Goal: Task Accomplishment & Management: Manage account settings

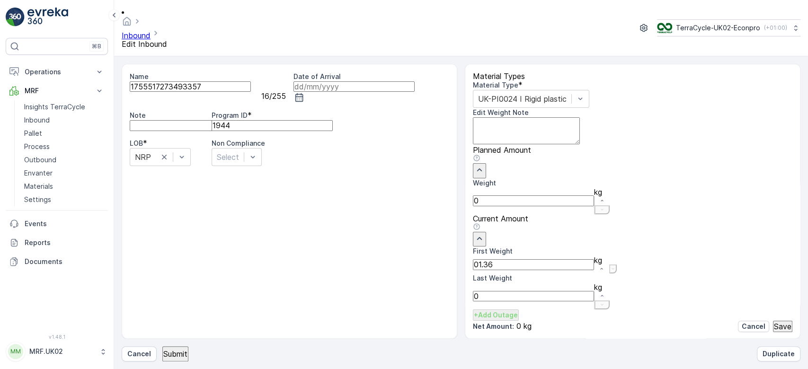
click at [162, 347] on button "Submit" at bounding box center [175, 354] width 26 height 15
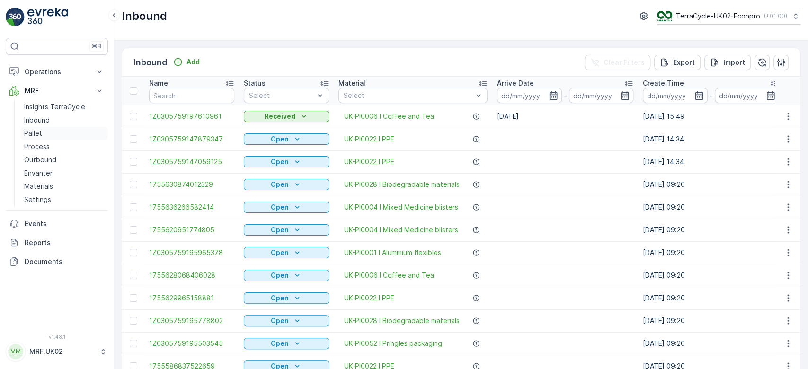
click at [52, 133] on link "Pallet" at bounding box center [64, 133] width 88 height 13
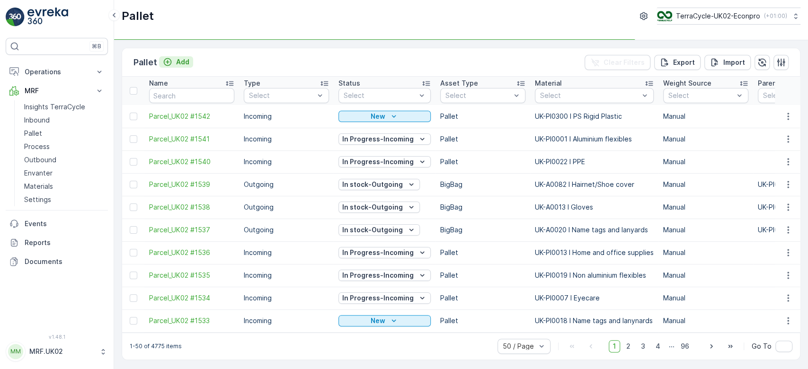
click at [180, 60] on p "Add" at bounding box center [182, 61] width 13 height 9
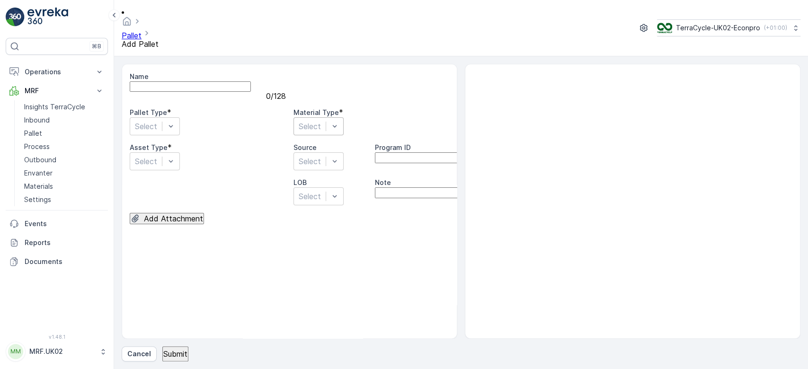
click at [321, 121] on div at bounding box center [310, 126] width 22 height 10
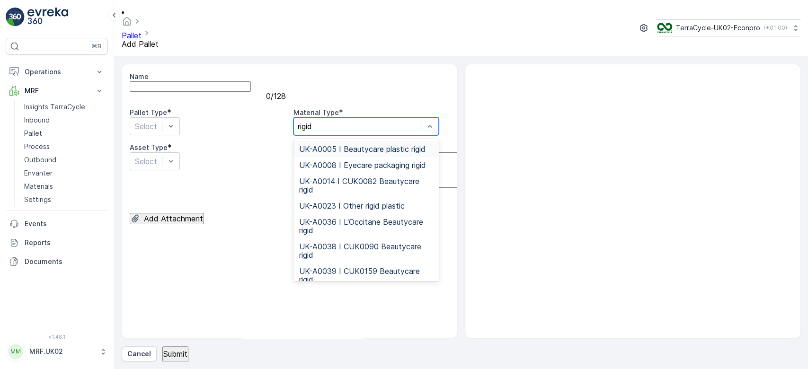
type input "rigid p"
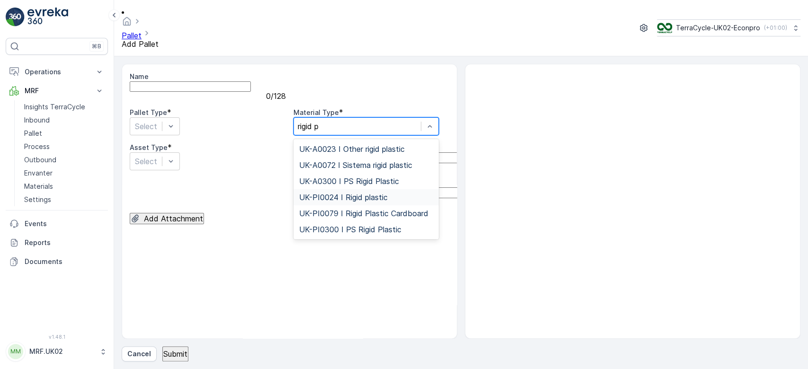
click at [373, 189] on div "UK-PI0024 I Rigid plastic" at bounding box center [366, 197] width 145 height 16
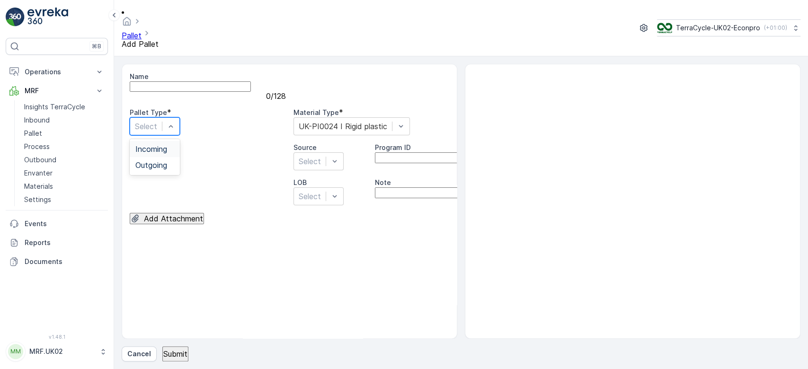
click at [157, 121] on div at bounding box center [146, 126] width 22 height 10
click at [174, 145] on div "Incoming" at bounding box center [154, 149] width 39 height 9
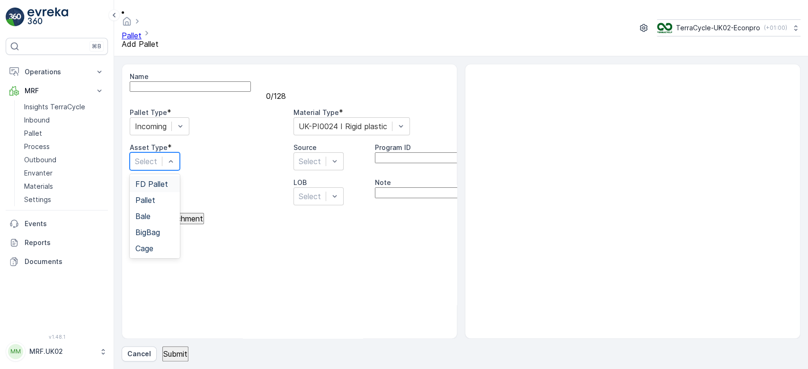
click at [157, 156] on div at bounding box center [146, 161] width 22 height 10
click at [174, 196] on div "Pallet" at bounding box center [154, 200] width 39 height 9
click at [178, 354] on p "Submit" at bounding box center [175, 354] width 24 height 9
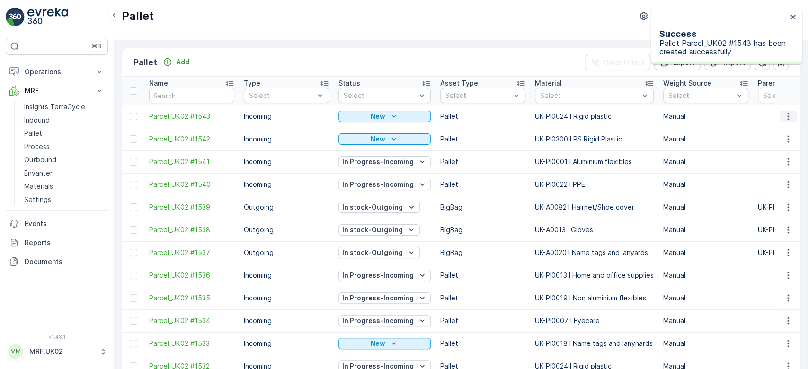
click at [790, 117] on icon "button" at bounding box center [788, 116] width 9 height 9
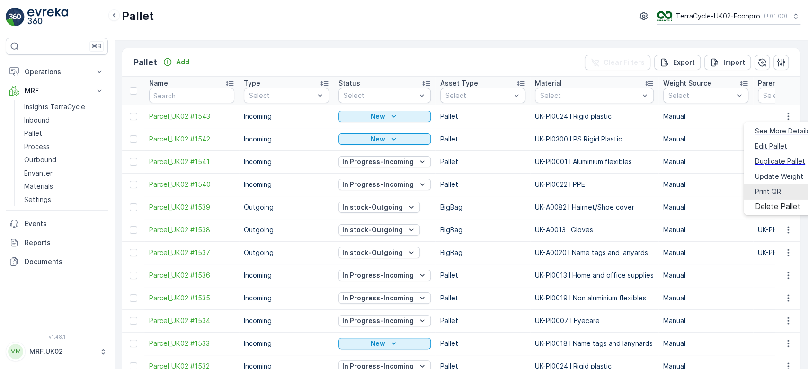
click at [762, 187] on span "Print QR" at bounding box center [768, 191] width 26 height 9
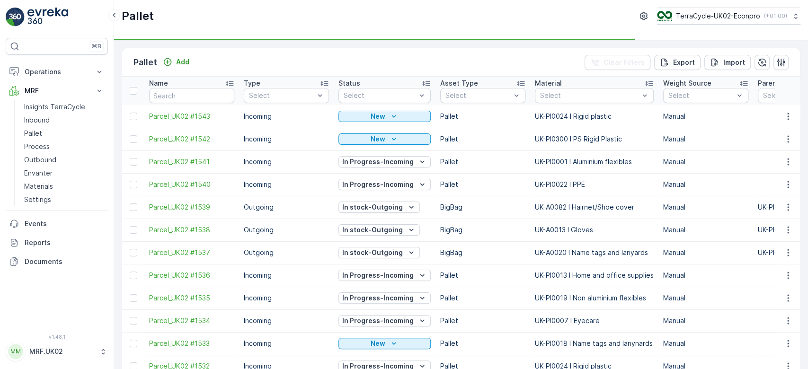
click at [45, 117] on p "Inbound" at bounding box center [37, 120] width 26 height 9
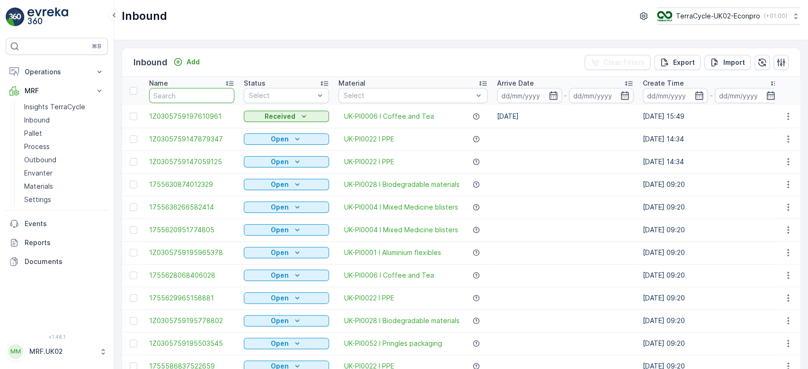
click at [184, 96] on input "text" at bounding box center [191, 95] width 85 height 15
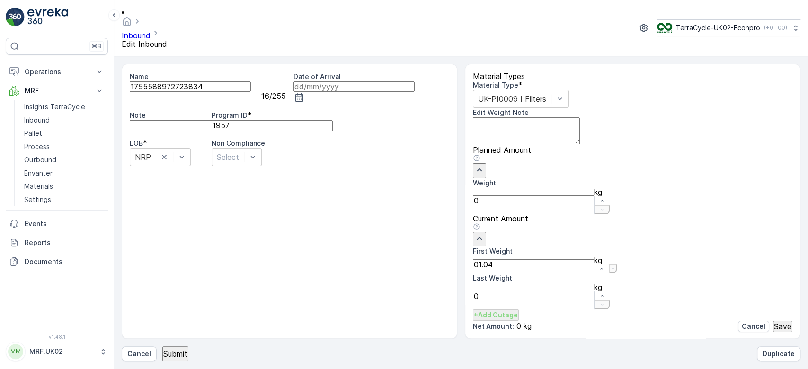
click at [162, 347] on button "Submit" at bounding box center [175, 354] width 26 height 15
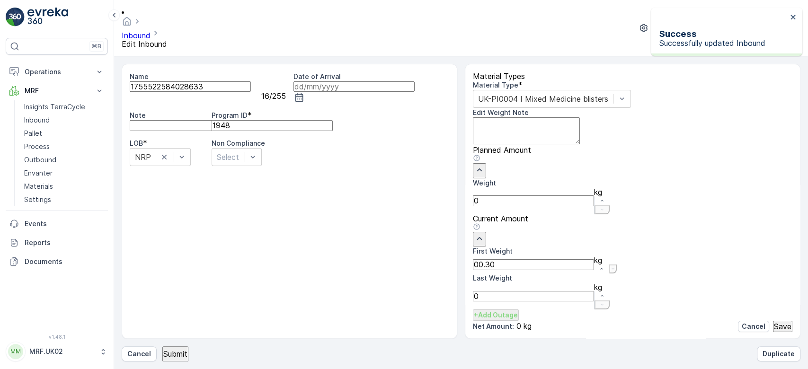
click at [162, 347] on button "Submit" at bounding box center [175, 354] width 26 height 15
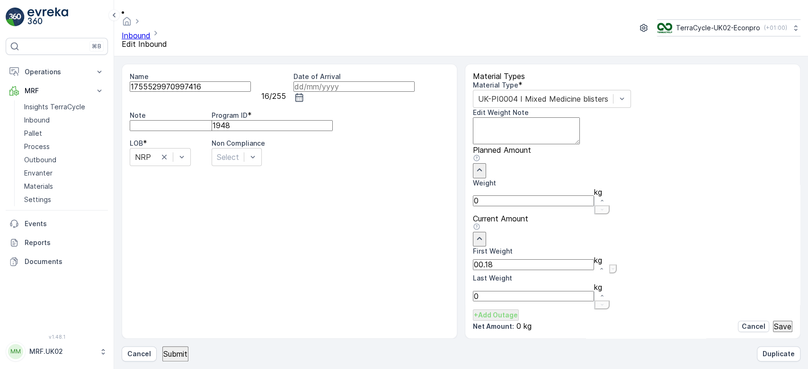
click at [162, 347] on button "Submit" at bounding box center [175, 354] width 26 height 15
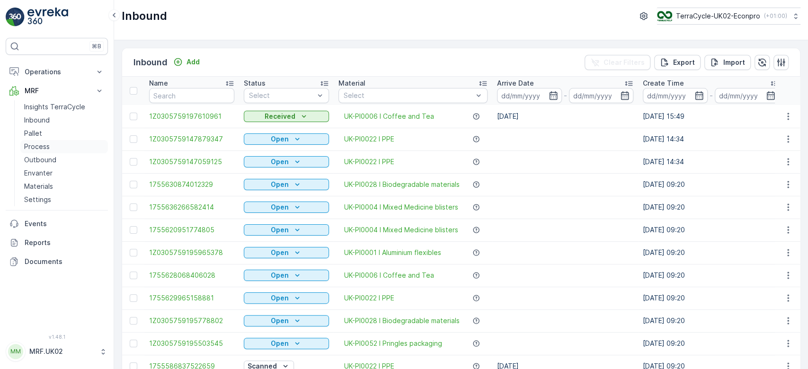
click at [24, 150] on p "Process" at bounding box center [37, 146] width 26 height 9
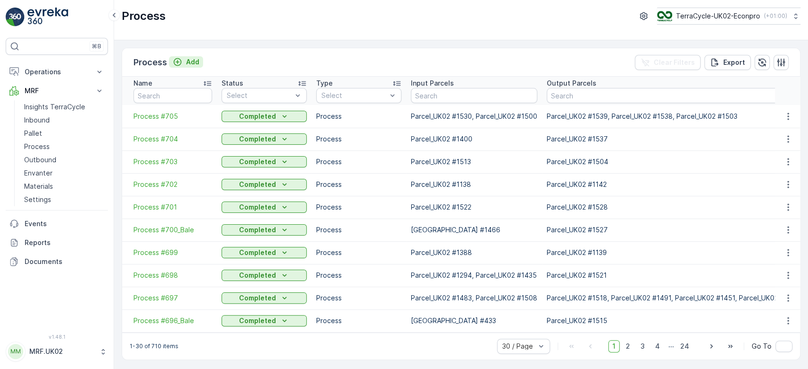
click at [179, 64] on icon "Add" at bounding box center [178, 62] width 8 height 8
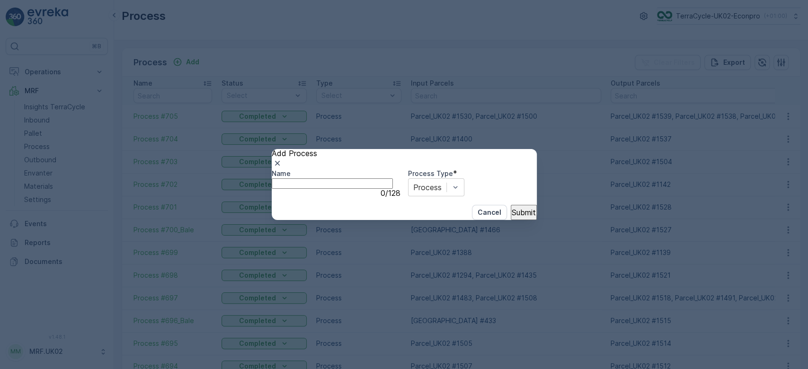
click at [519, 217] on p "Submit" at bounding box center [524, 212] width 24 height 9
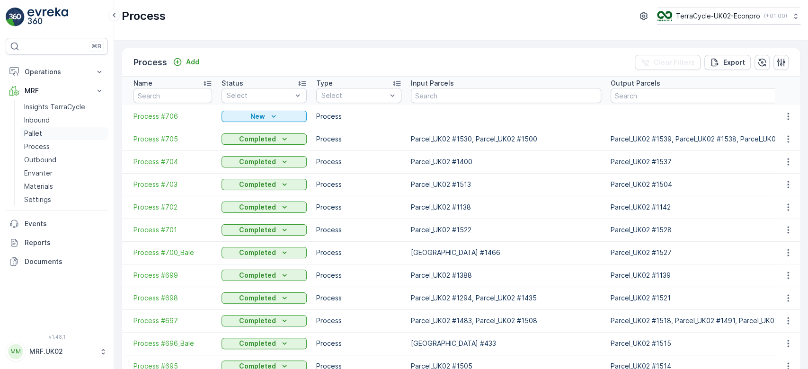
click at [59, 127] on link "Pallet" at bounding box center [64, 133] width 88 height 13
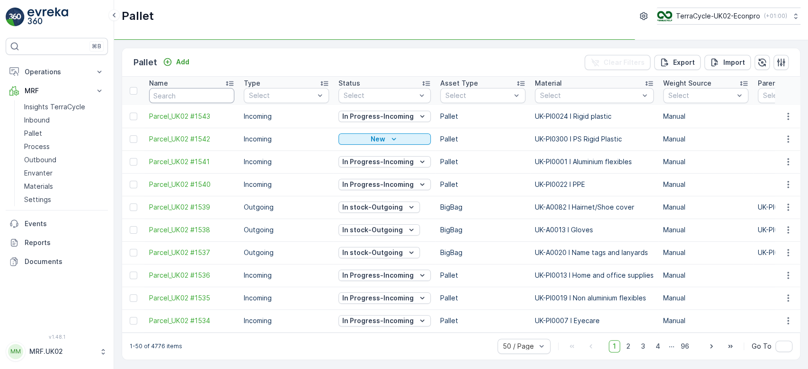
click at [189, 95] on input "text" at bounding box center [191, 95] width 85 height 15
type input "1534"
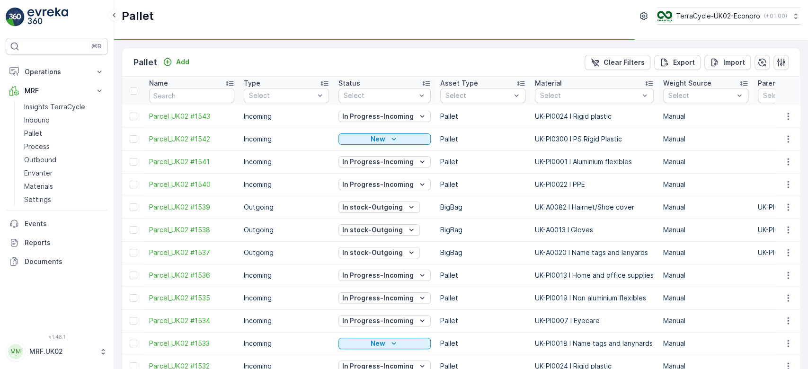
type input "1534"
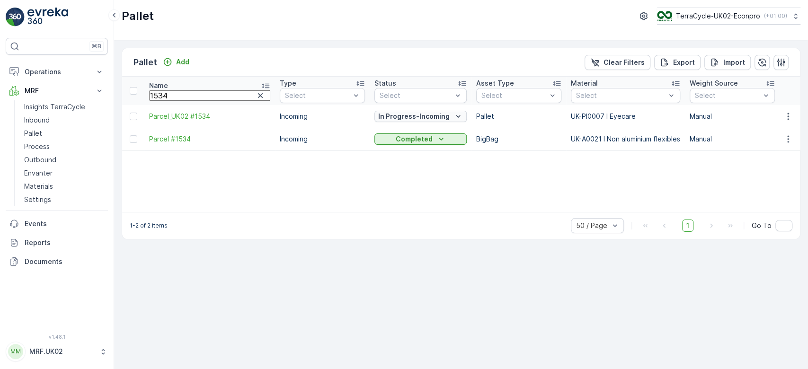
click at [396, 113] on p "In Progress-Incoming" at bounding box center [414, 116] width 72 height 9
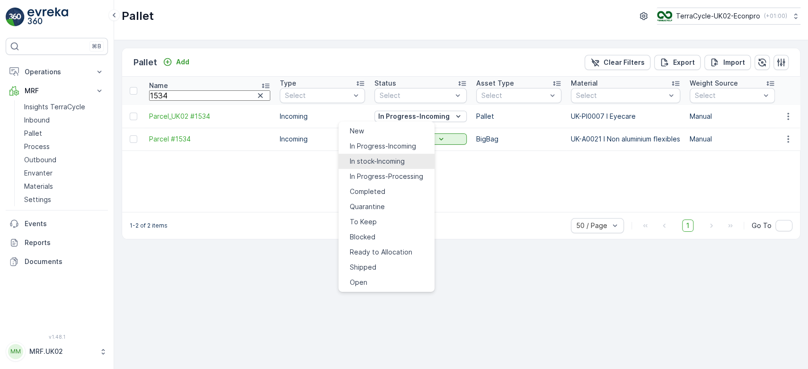
click at [383, 157] on span "In stock-Incoming" at bounding box center [377, 161] width 55 height 9
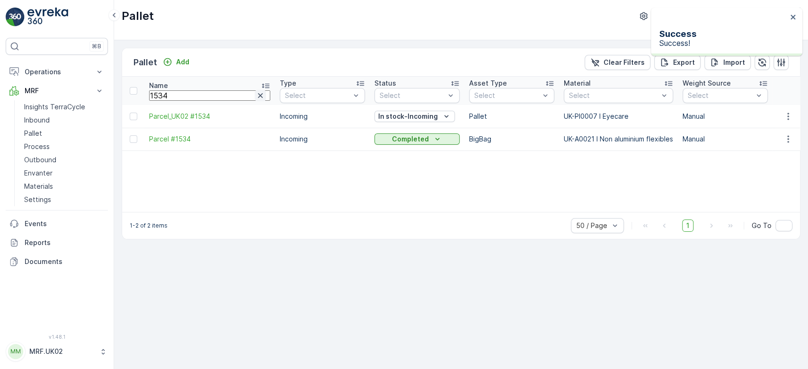
click at [256, 91] on icon "button" at bounding box center [260, 95] width 9 height 9
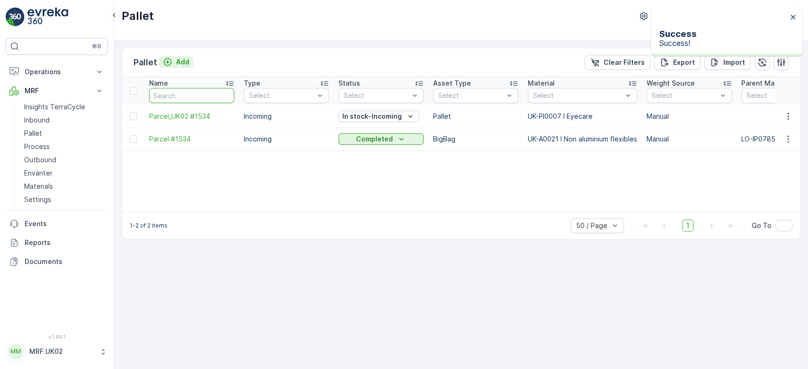
click at [186, 64] on p "Add" at bounding box center [182, 61] width 13 height 9
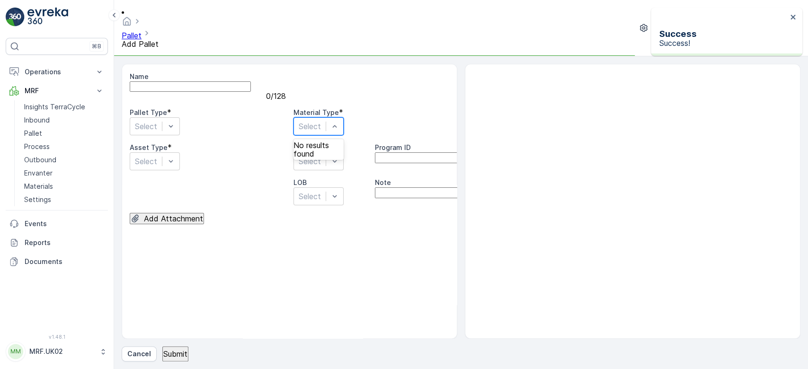
click at [344, 122] on div "Select" at bounding box center [319, 126] width 50 height 18
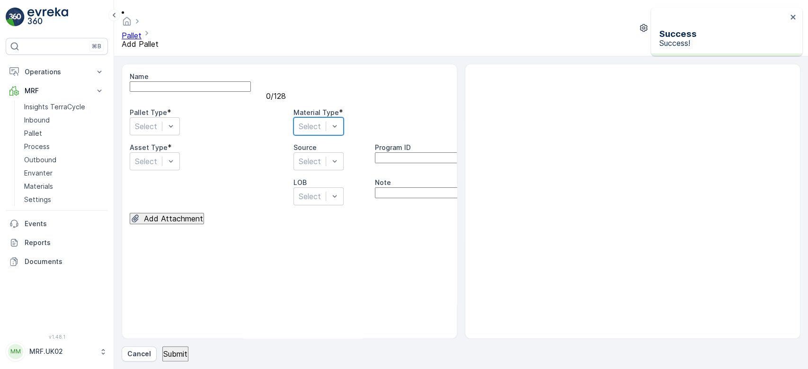
click at [321, 121] on div at bounding box center [310, 126] width 22 height 10
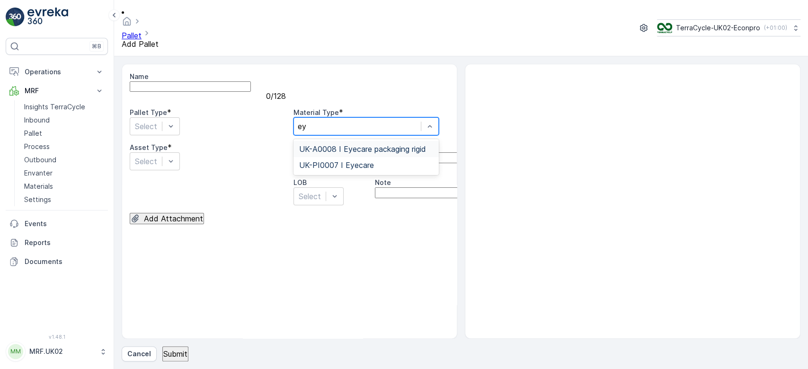
type input "eye"
click at [388, 157] on div "UK-PI0007 I Eyecare" at bounding box center [366, 165] width 145 height 16
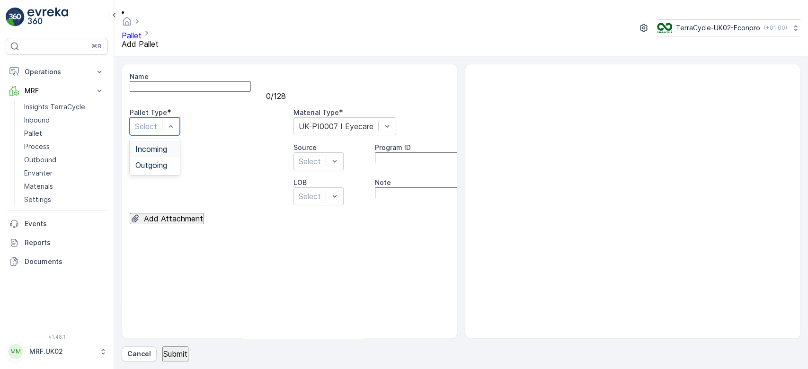
click at [157, 121] on div at bounding box center [146, 126] width 22 height 10
click at [179, 143] on div "Incoming" at bounding box center [155, 149] width 50 height 16
click at [180, 165] on div "Name 0 / 128 Pallet Type * Incoming Material Type * UK-PI0007 I Eyecare Asset T…" at bounding box center [290, 148] width 320 height 153
click at [181, 162] on div "Name 0 / 128 Pallet Type * Incoming Material Type * UK-PI0007 I Eyecare Asset T…" at bounding box center [290, 148] width 320 height 153
click at [157, 156] on div at bounding box center [146, 161] width 22 height 10
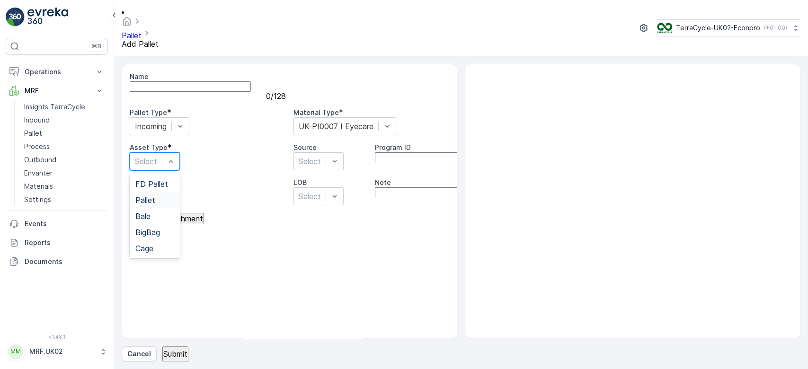
click at [167, 192] on div "Pallet" at bounding box center [155, 200] width 50 height 16
click at [179, 350] on p "Submit" at bounding box center [175, 354] width 24 height 9
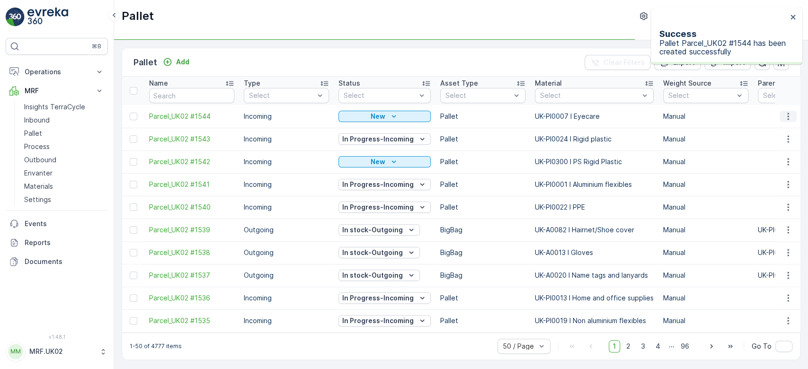
click at [784, 116] on icon "button" at bounding box center [788, 116] width 9 height 9
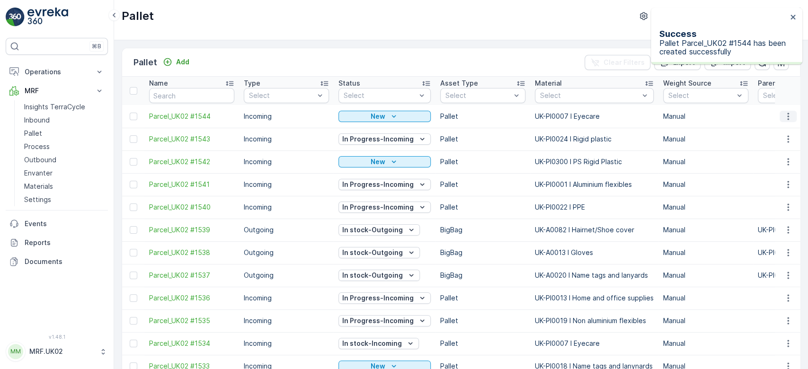
click at [785, 116] on icon "button" at bounding box center [788, 116] width 9 height 9
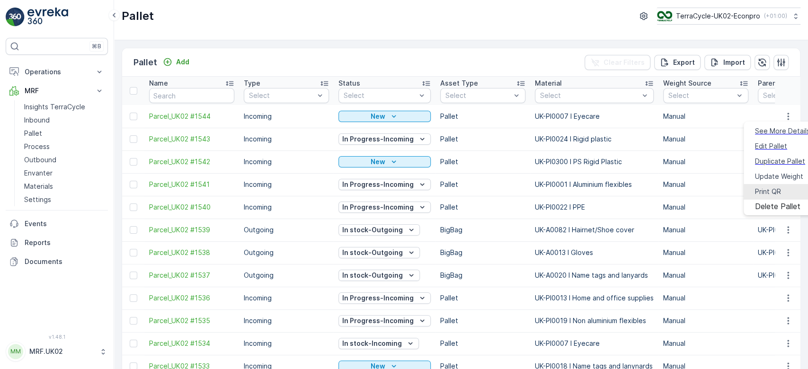
click at [776, 187] on div "Print QR" at bounding box center [768, 191] width 26 height 9
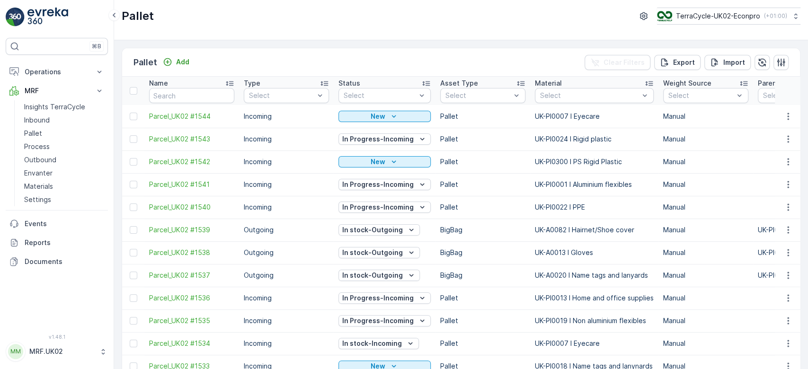
click at [59, 128] on link "Pallet" at bounding box center [64, 133] width 88 height 13
click at [180, 63] on p "Add" at bounding box center [182, 61] width 13 height 9
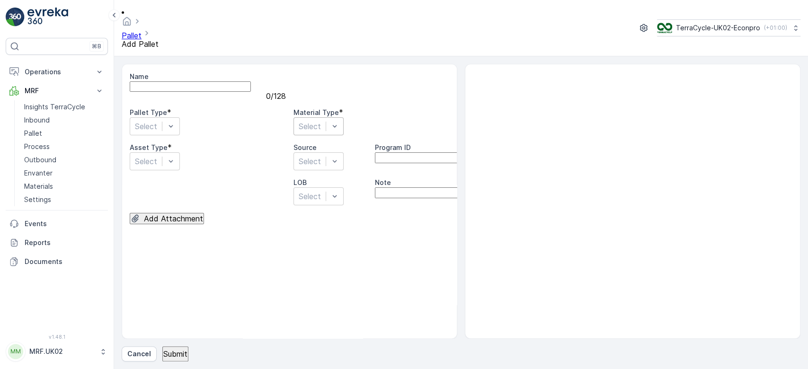
click at [321, 121] on div at bounding box center [310, 126] width 22 height 10
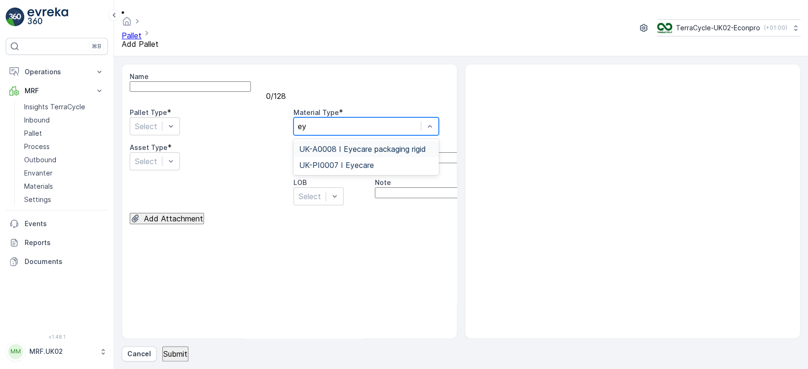
type input "eye"
click at [378, 141] on div "UK-A0008 I Eyecare packaging rigid" at bounding box center [366, 149] width 145 height 16
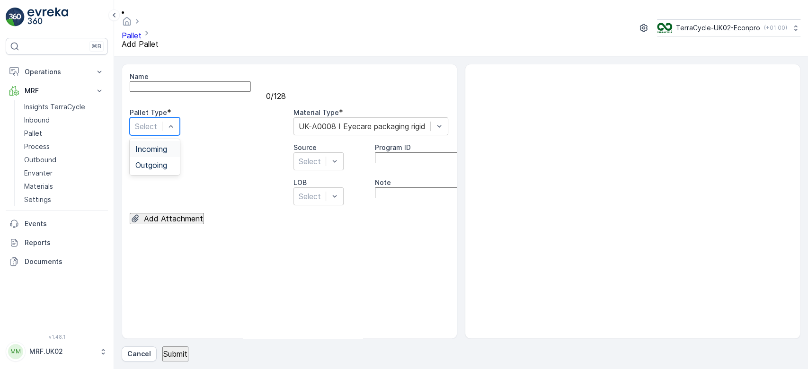
click at [157, 121] on div at bounding box center [146, 126] width 22 height 10
click at [174, 161] on div "Outgoing" at bounding box center [154, 165] width 39 height 9
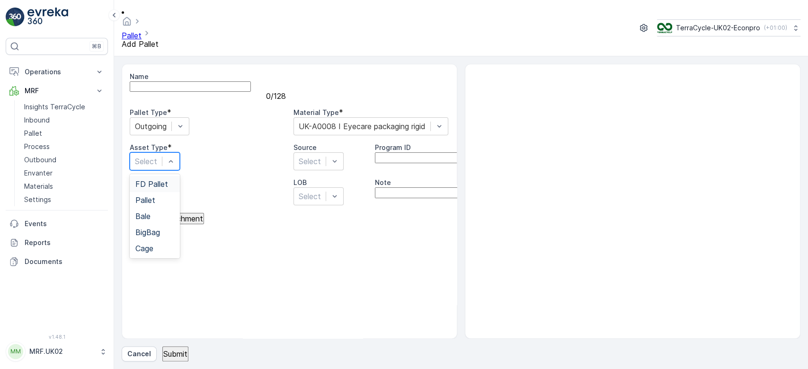
click at [157, 156] on div at bounding box center [146, 161] width 22 height 10
click at [174, 228] on div "BigBag" at bounding box center [154, 232] width 39 height 9
click at [183, 348] on button "Submit" at bounding box center [175, 354] width 26 height 15
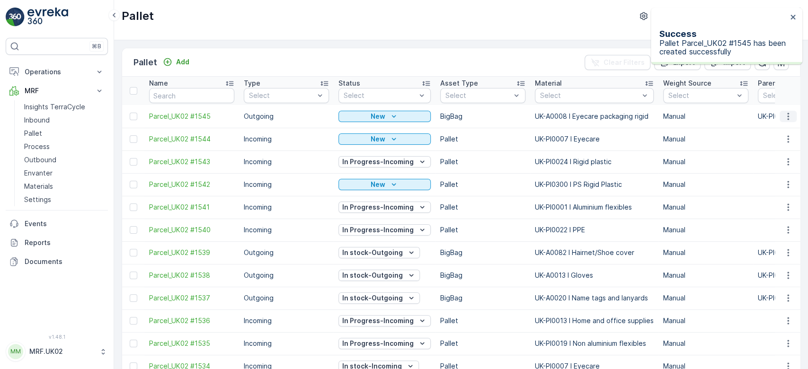
click at [788, 115] on icon "button" at bounding box center [788, 116] width 9 height 9
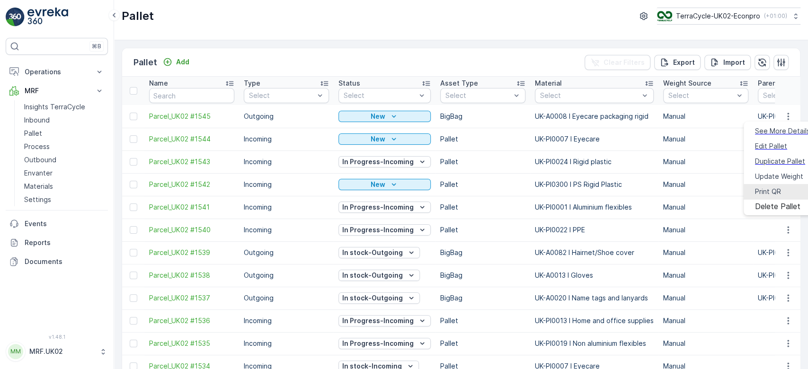
click at [761, 187] on span "Print QR" at bounding box center [768, 191] width 26 height 9
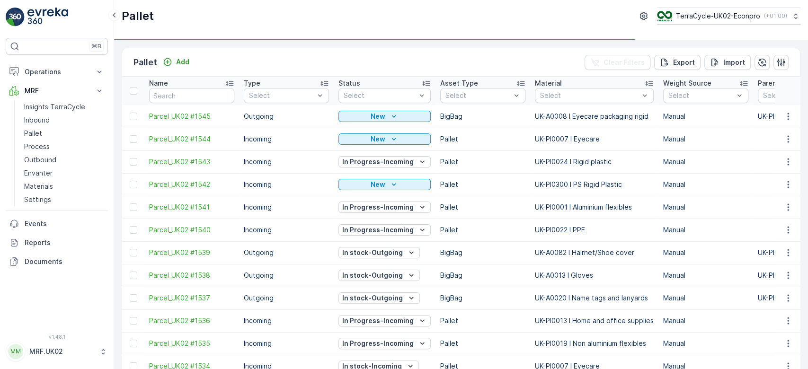
click at [791, 116] on icon "button" at bounding box center [788, 116] width 9 height 9
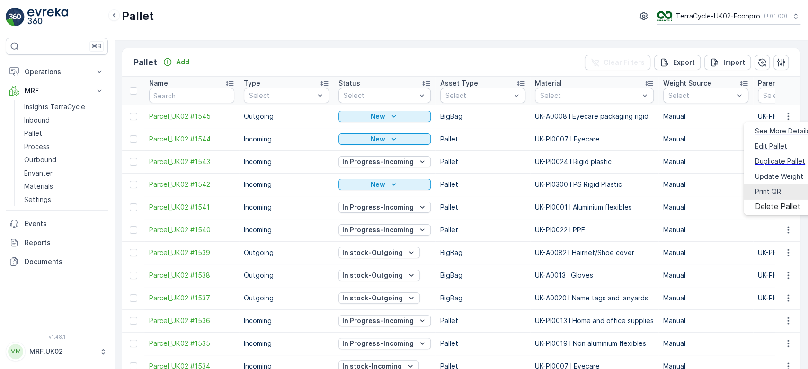
click at [770, 187] on span "Print QR" at bounding box center [768, 191] width 26 height 9
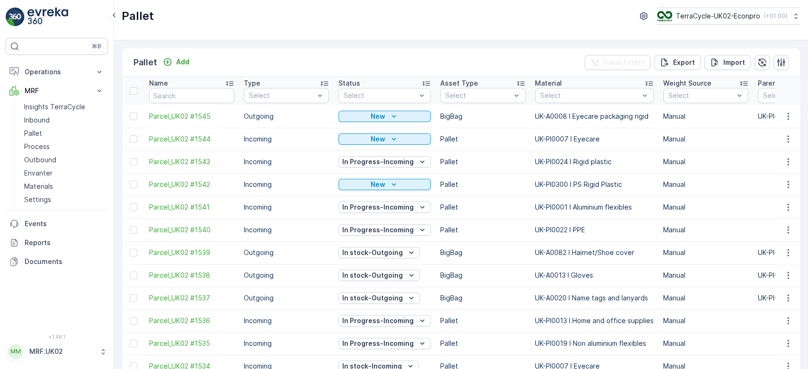
click at [788, 115] on icon "button" at bounding box center [788, 116] width 9 height 9
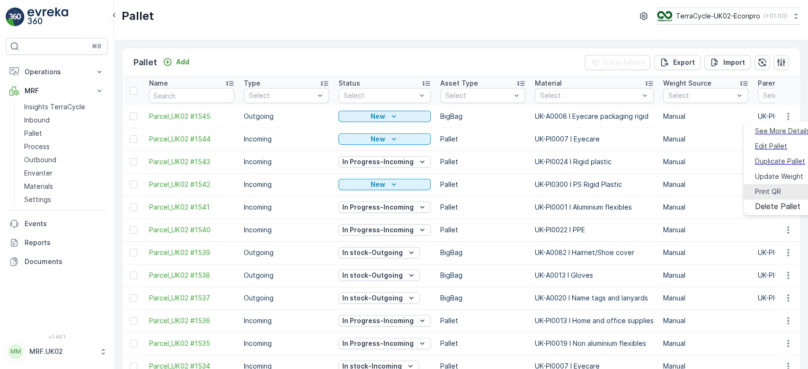
click at [770, 187] on span "Print QR" at bounding box center [768, 191] width 26 height 9
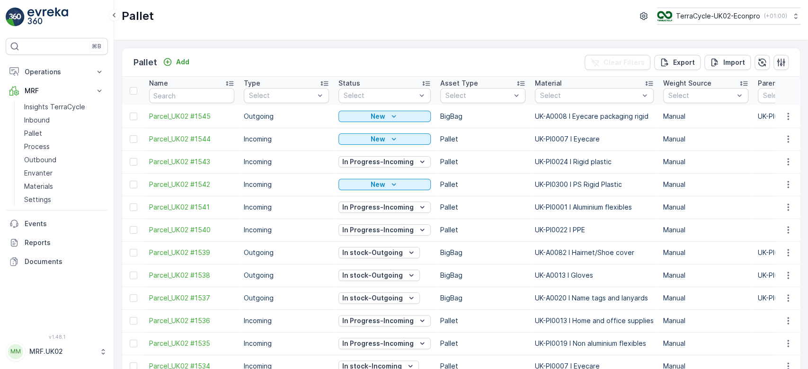
click at [785, 115] on icon "button" at bounding box center [788, 116] width 9 height 9
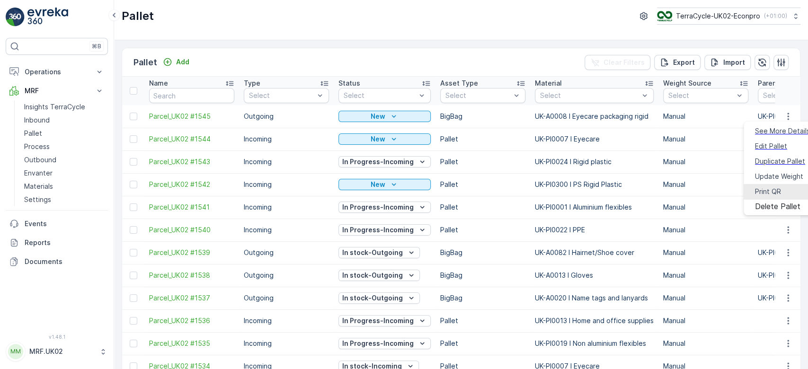
click at [763, 187] on div "Print QR" at bounding box center [768, 191] width 26 height 9
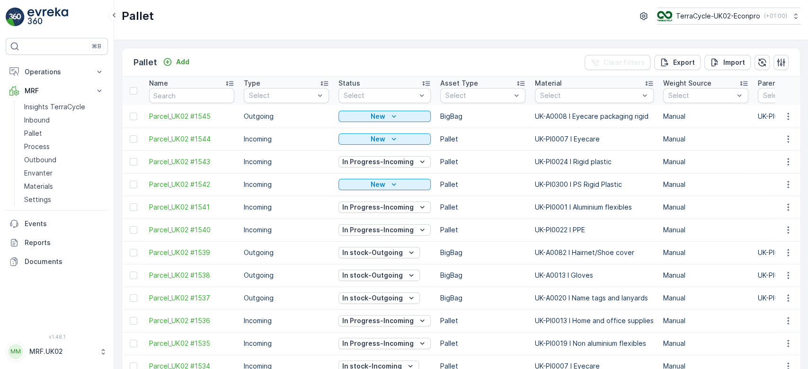
click at [54, 151] on link "Process" at bounding box center [64, 146] width 88 height 13
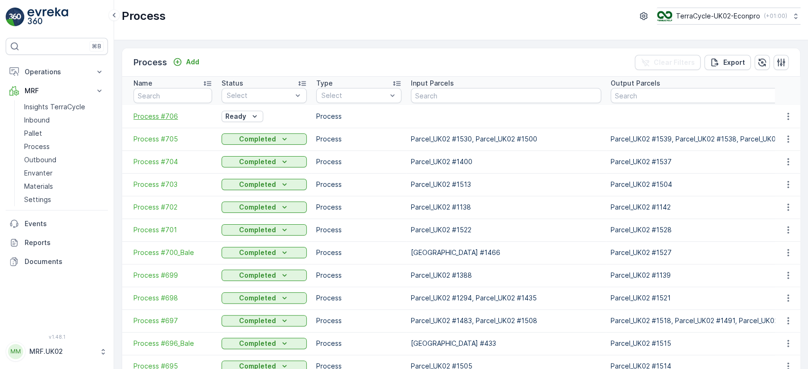
click at [171, 112] on span "Process #706" at bounding box center [173, 116] width 79 height 9
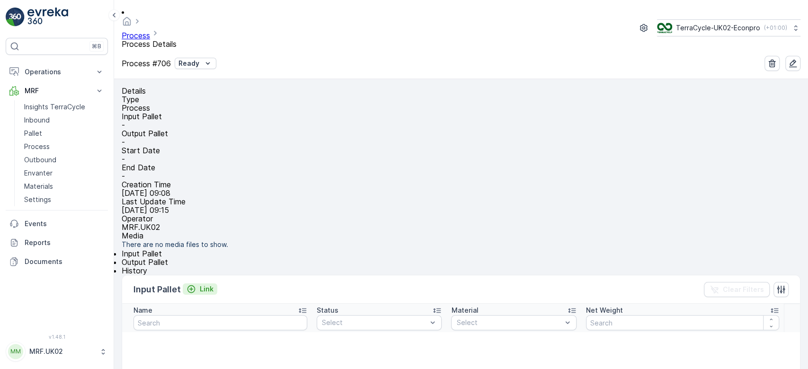
click at [206, 294] on p "Link" at bounding box center [207, 289] width 14 height 9
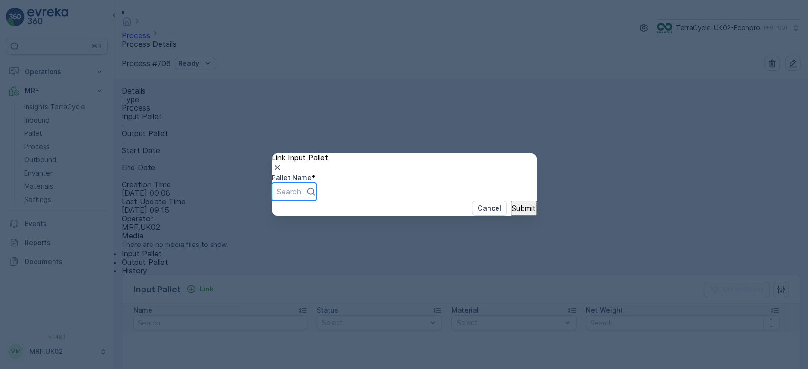
click at [301, 187] on div at bounding box center [289, 192] width 24 height 10
type input "1534"
click at [512, 213] on p "Submit" at bounding box center [524, 208] width 24 height 9
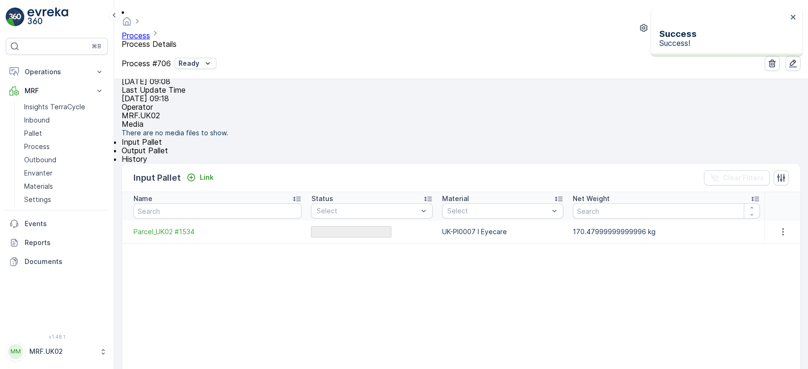
scroll to position [114, 0]
click at [208, 180] on p "Link" at bounding box center [207, 174] width 14 height 9
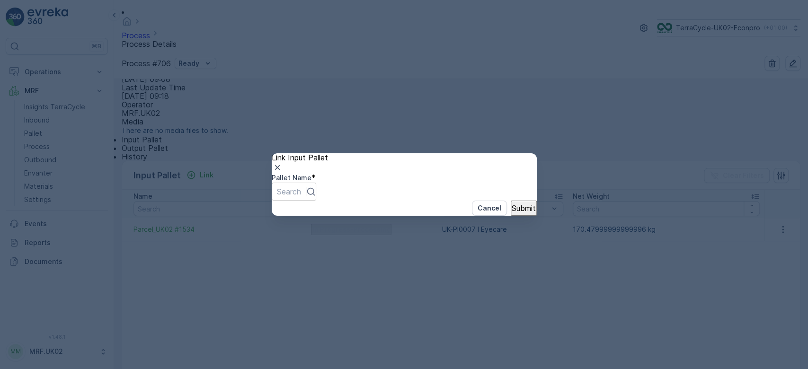
click at [226, 142] on div "Link Input Pallet Pallet Name * Search Cancel Submit" at bounding box center [404, 184] width 808 height 369
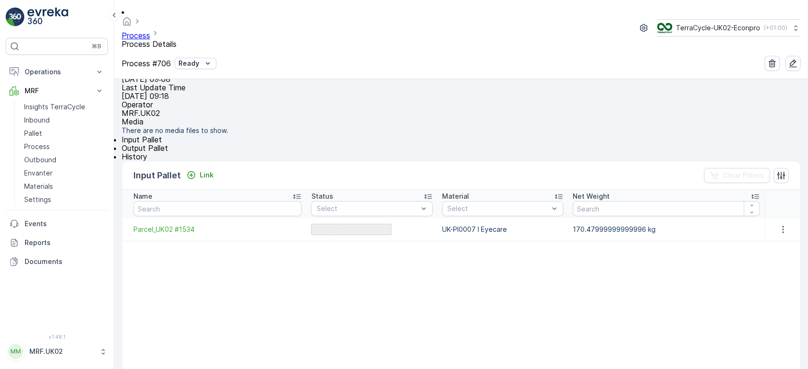
click at [168, 153] on span "Output Pallet" at bounding box center [145, 147] width 46 height 9
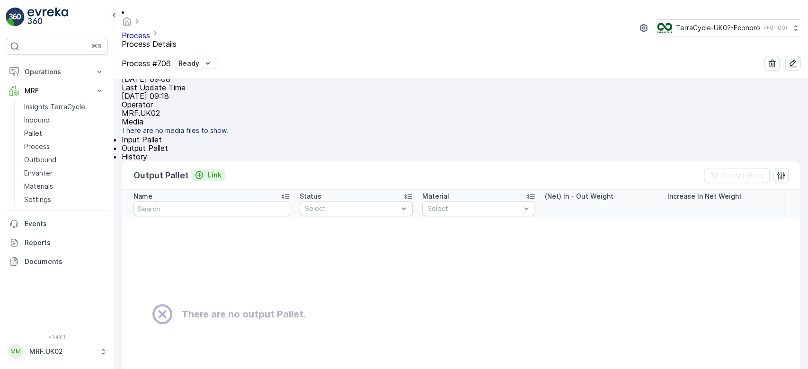
click at [205, 180] on div "Link" at bounding box center [208, 174] width 27 height 9
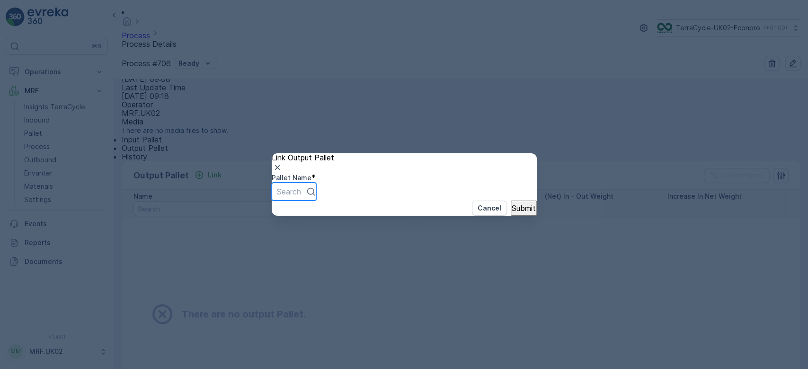
click at [316, 195] on div "Search" at bounding box center [294, 192] width 45 height 18
type input "1545"
click at [511, 216] on button "Submit" at bounding box center [524, 208] width 26 height 15
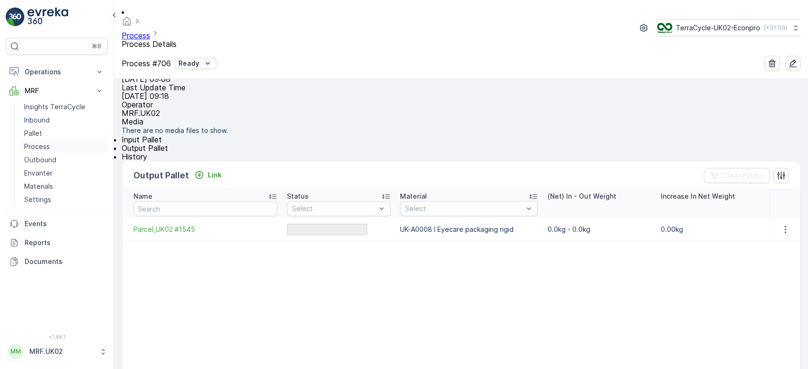
click at [55, 143] on link "Process" at bounding box center [64, 146] width 88 height 13
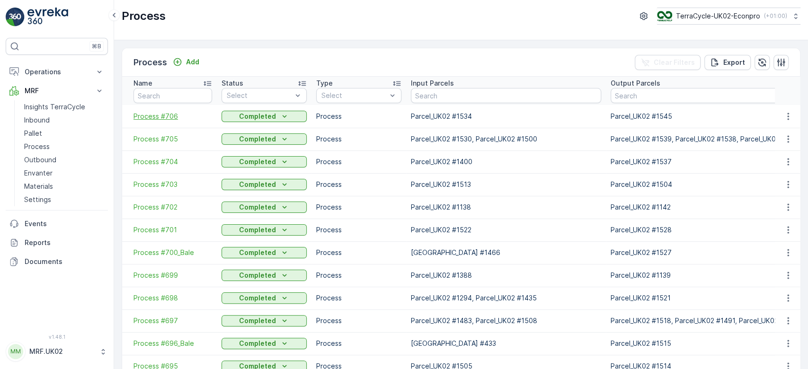
click at [168, 116] on span "Process #706" at bounding box center [173, 116] width 79 height 9
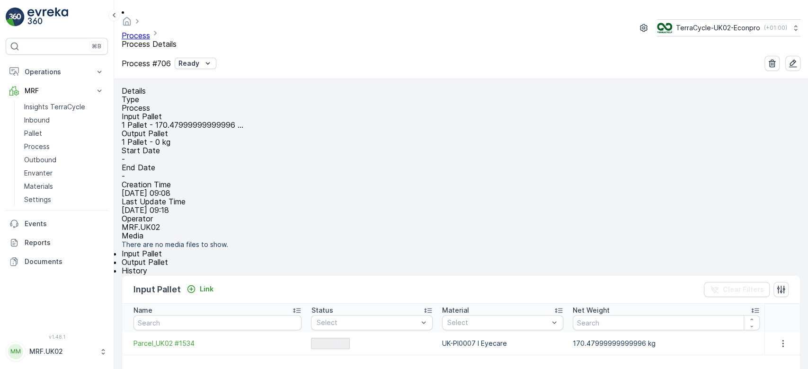
click at [168, 267] on span "Output Pallet" at bounding box center [145, 262] width 46 height 9
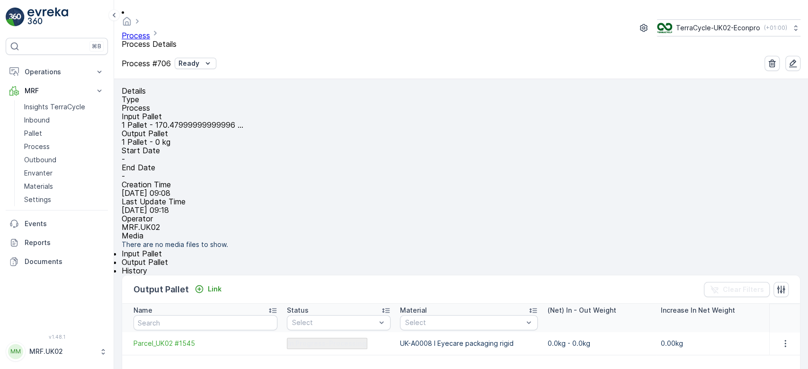
click at [148, 259] on span "Input Pallet" at bounding box center [142, 253] width 40 height 9
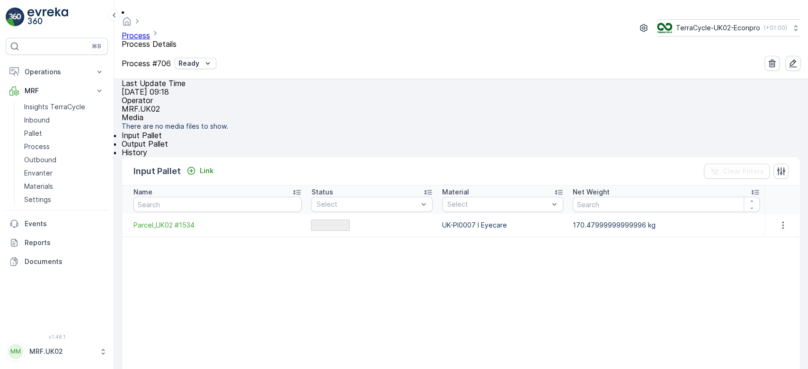
scroll to position [119, 0]
click at [168, 148] on span "Output Pallet" at bounding box center [145, 142] width 46 height 9
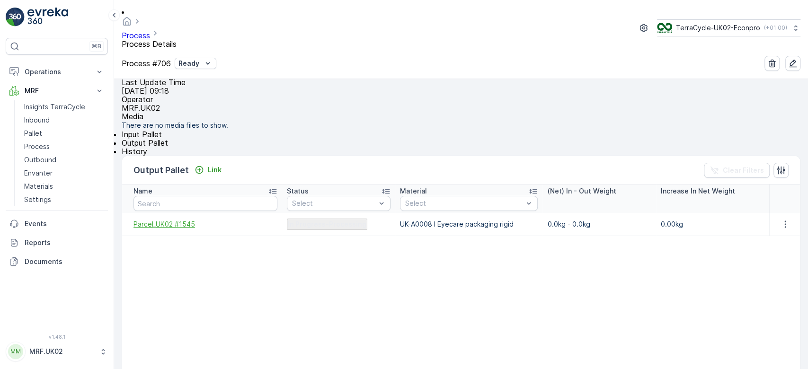
click at [154, 229] on span "Parcel_UK02 #1545" at bounding box center [206, 224] width 144 height 9
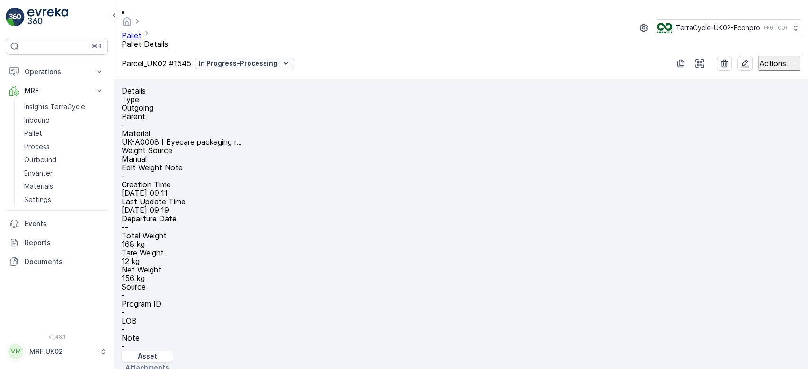
click at [291, 59] on icon "In Progress-Processing" at bounding box center [285, 63] width 9 height 9
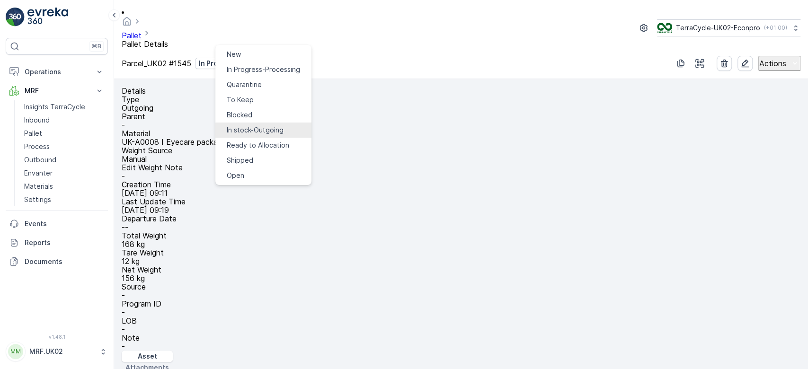
click at [275, 125] on span "In stock-Outgoing" at bounding box center [255, 129] width 57 height 9
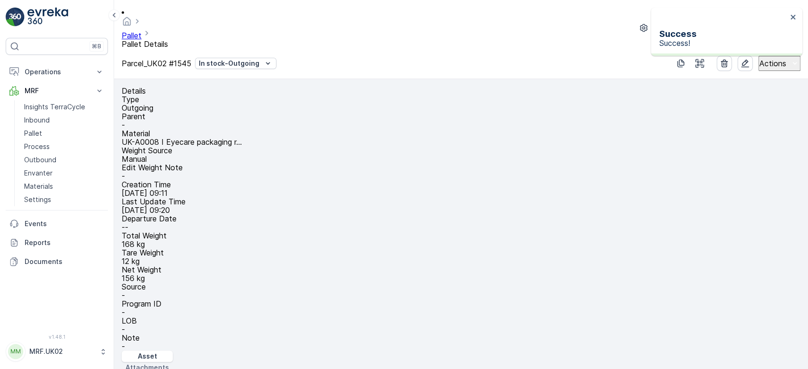
click at [39, 144] on p "Process" at bounding box center [37, 146] width 26 height 9
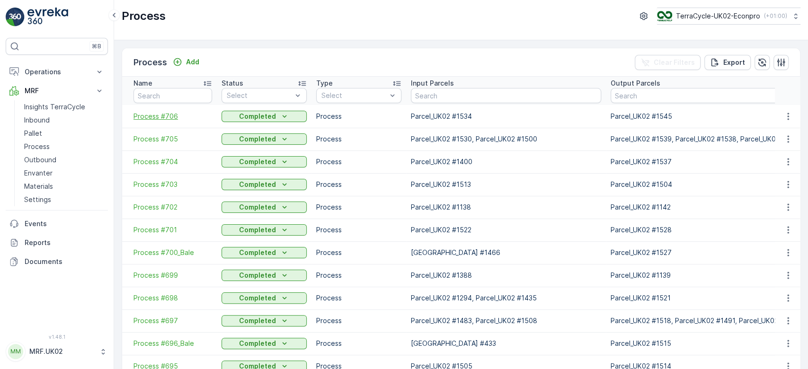
click at [161, 112] on span "Process #706" at bounding box center [173, 116] width 79 height 9
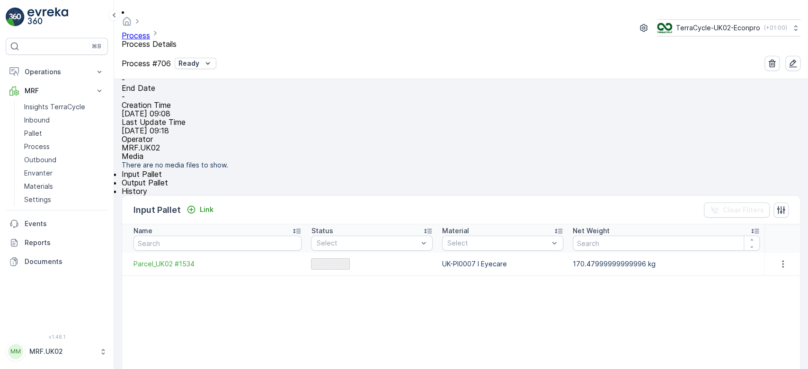
scroll to position [80, 0]
click at [182, 269] on span "Parcel_UK02 #1534" at bounding box center [218, 263] width 168 height 9
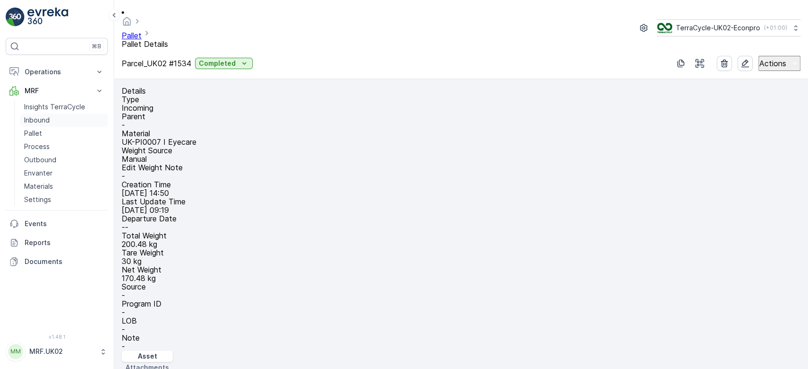
click at [66, 116] on link "Inbound" at bounding box center [64, 120] width 88 height 13
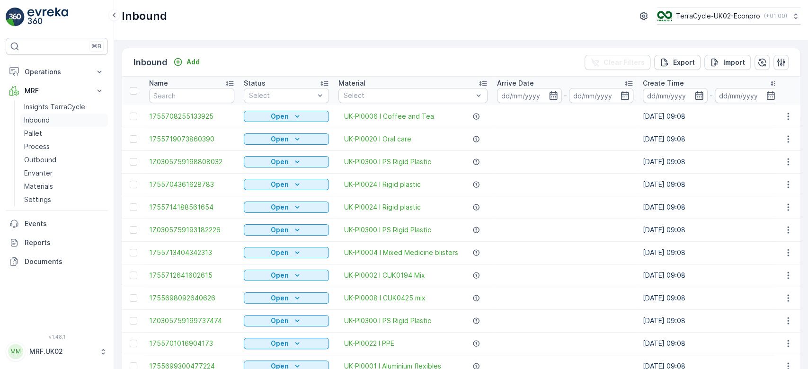
click at [20, 114] on link "Inbound" at bounding box center [64, 120] width 88 height 13
click at [198, 97] on input "text" at bounding box center [191, 95] width 85 height 15
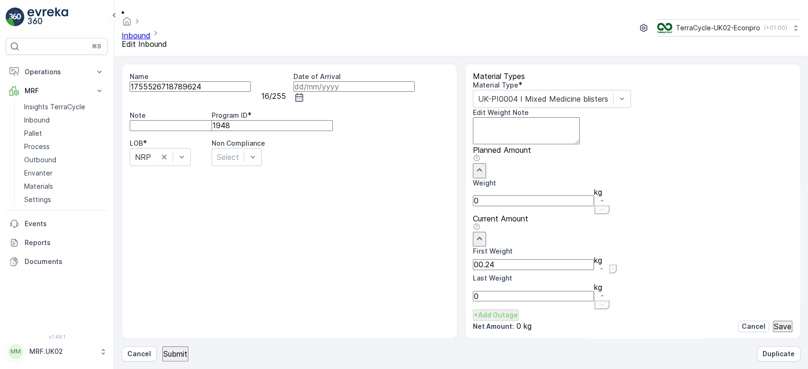
click at [162, 347] on button "Submit" at bounding box center [175, 354] width 26 height 15
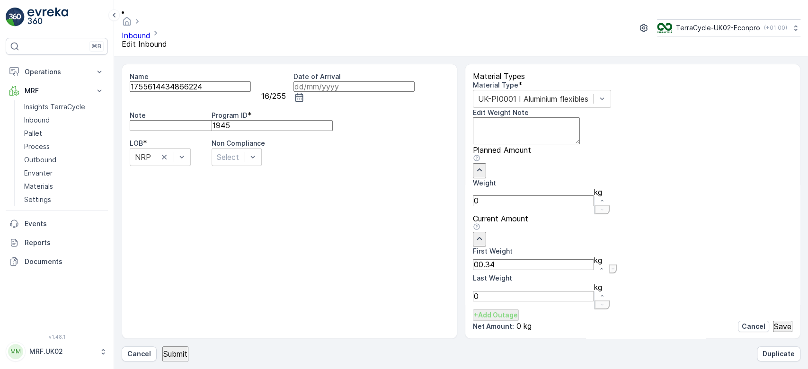
click at [162, 347] on button "Submit" at bounding box center [175, 354] width 26 height 15
